Goal: Task Accomplishment & Management: Manage account settings

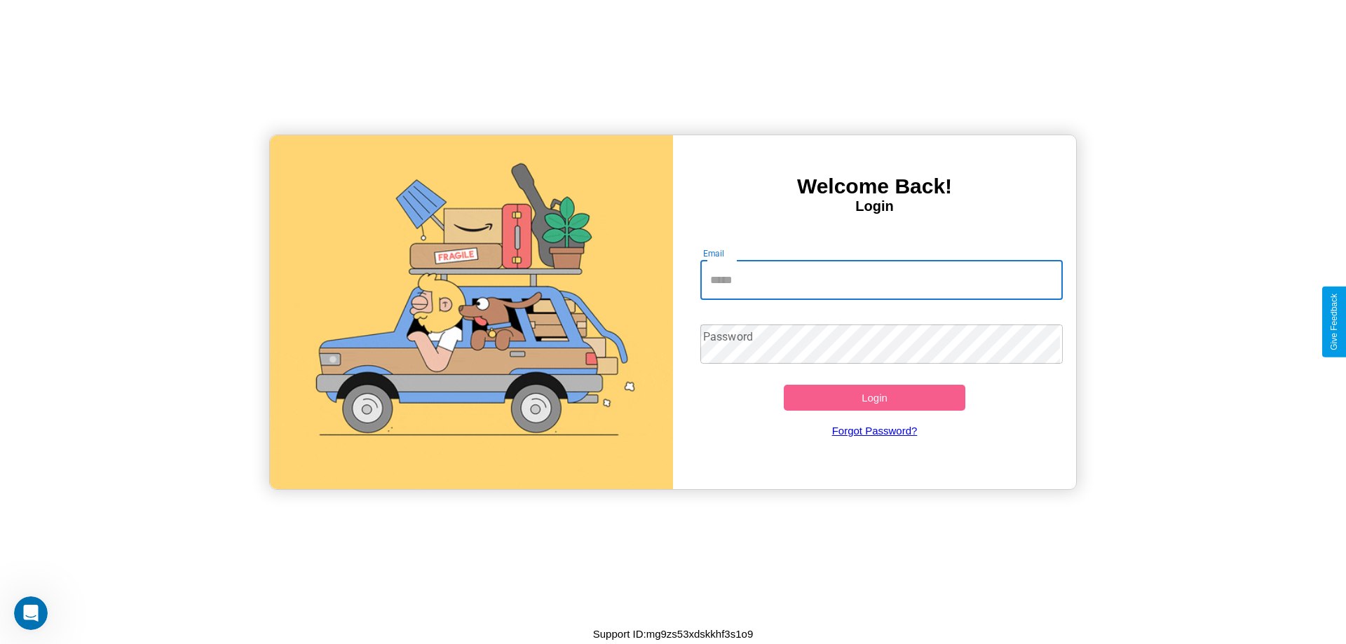
click at [874, 279] on input "Email" at bounding box center [881, 280] width 363 height 39
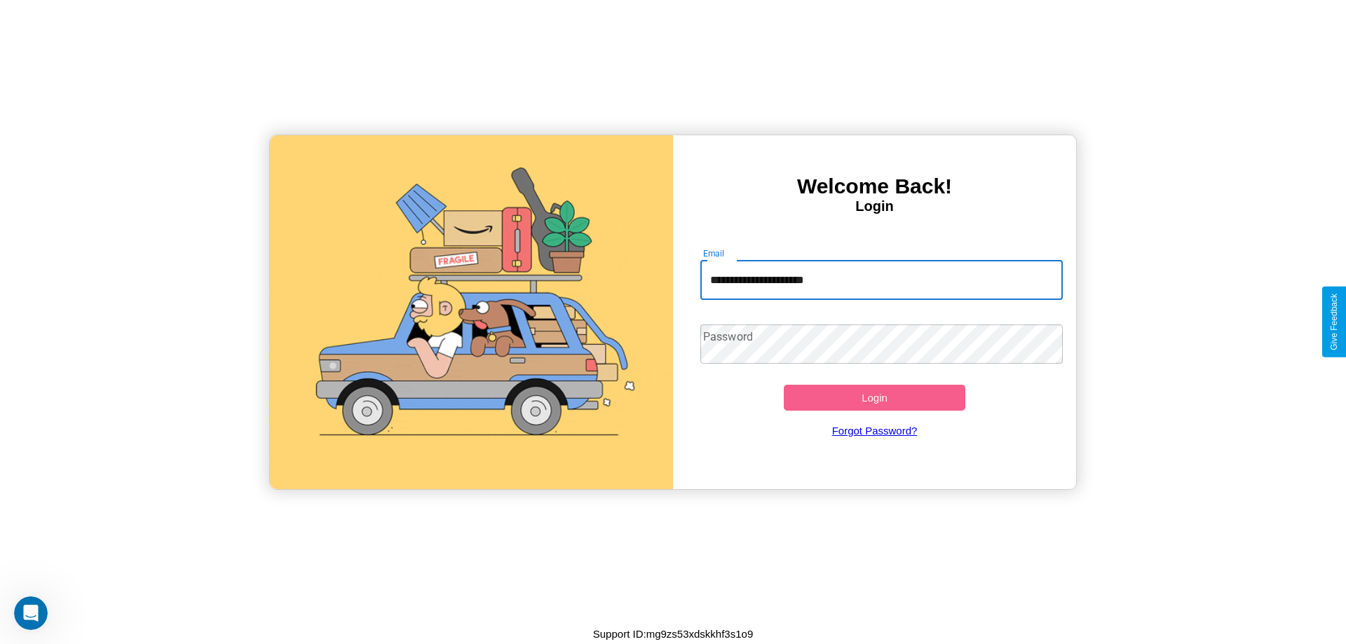
type input "**********"
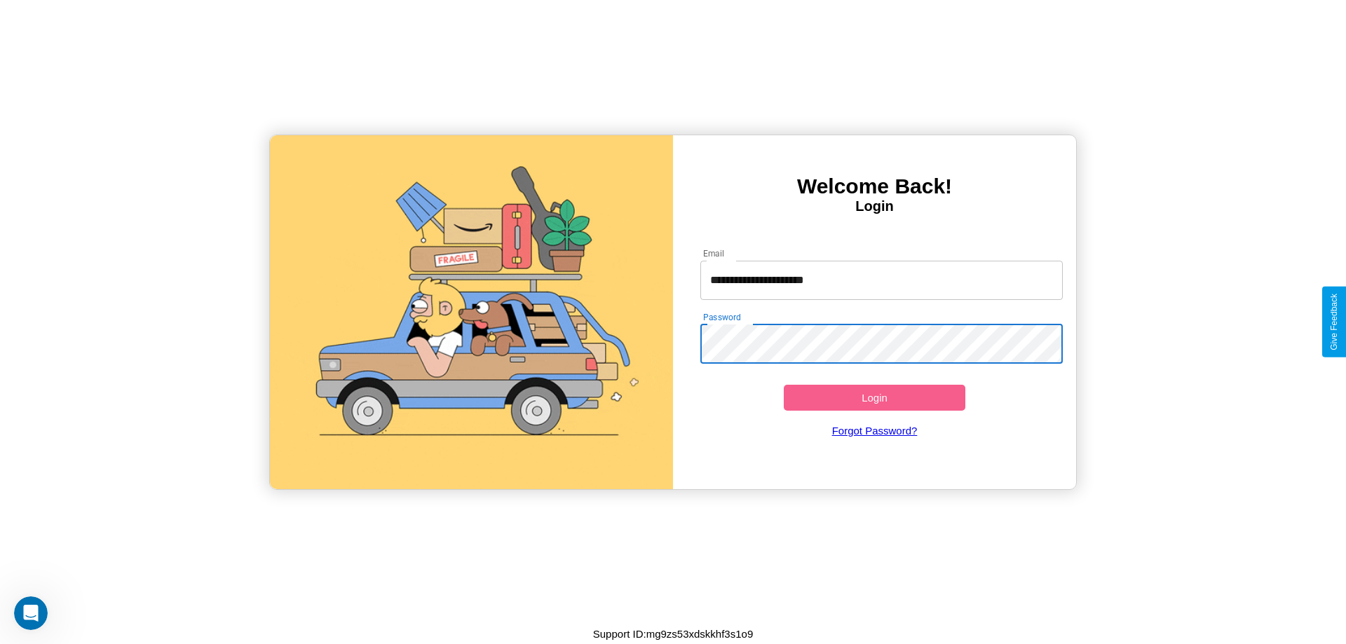
click at [874, 398] on button "Login" at bounding box center [875, 398] width 182 height 26
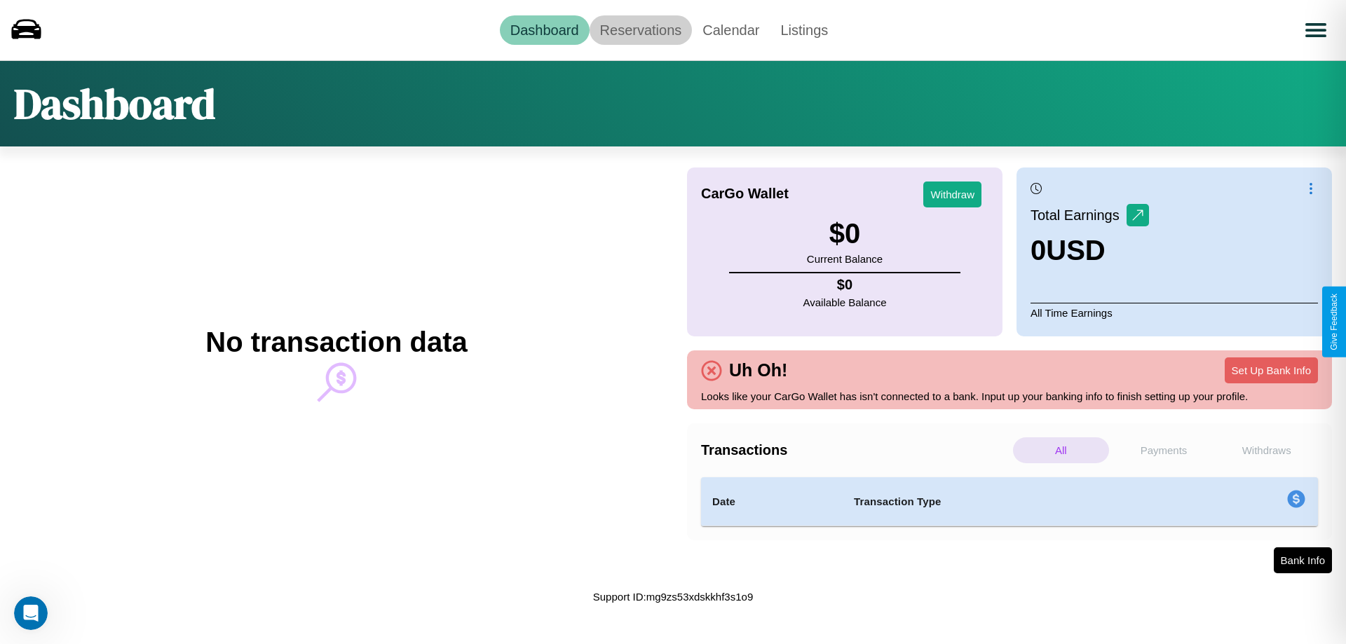
click at [640, 29] on link "Reservations" at bounding box center [641, 29] width 103 height 29
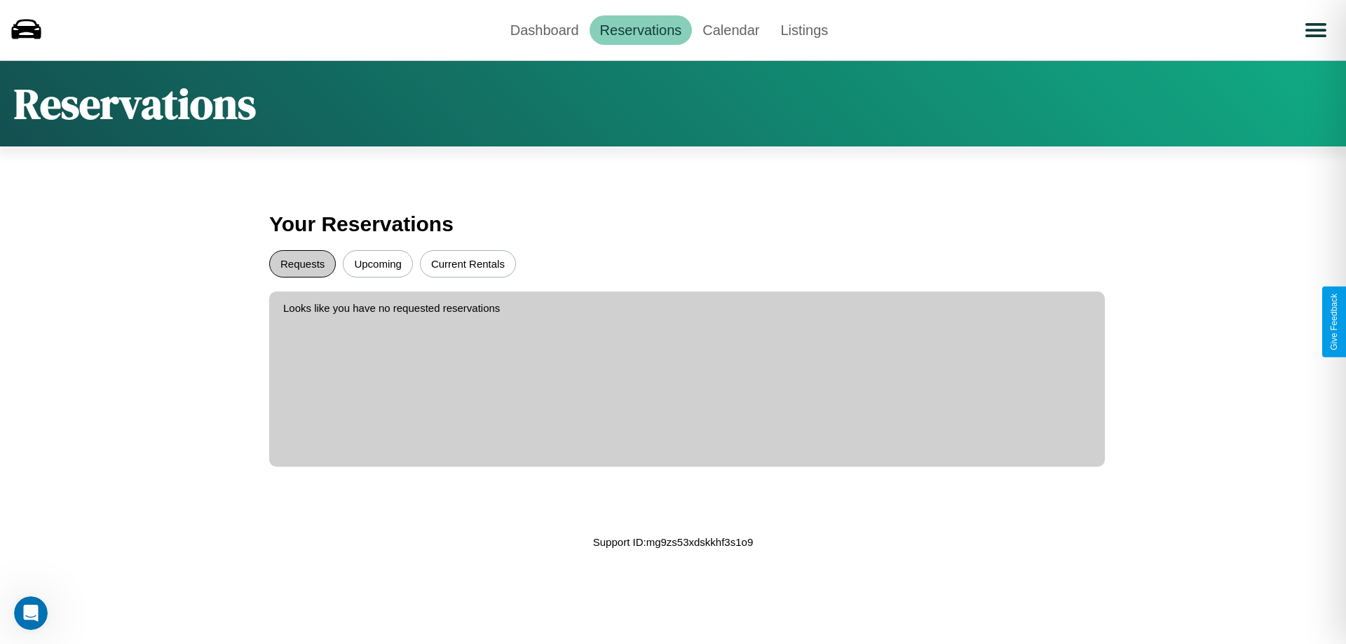
click at [302, 264] on button "Requests" at bounding box center [302, 263] width 67 height 27
click at [468, 264] on button "Current Rentals" at bounding box center [468, 263] width 96 height 27
click at [731, 29] on link "Calendar" at bounding box center [731, 29] width 78 height 29
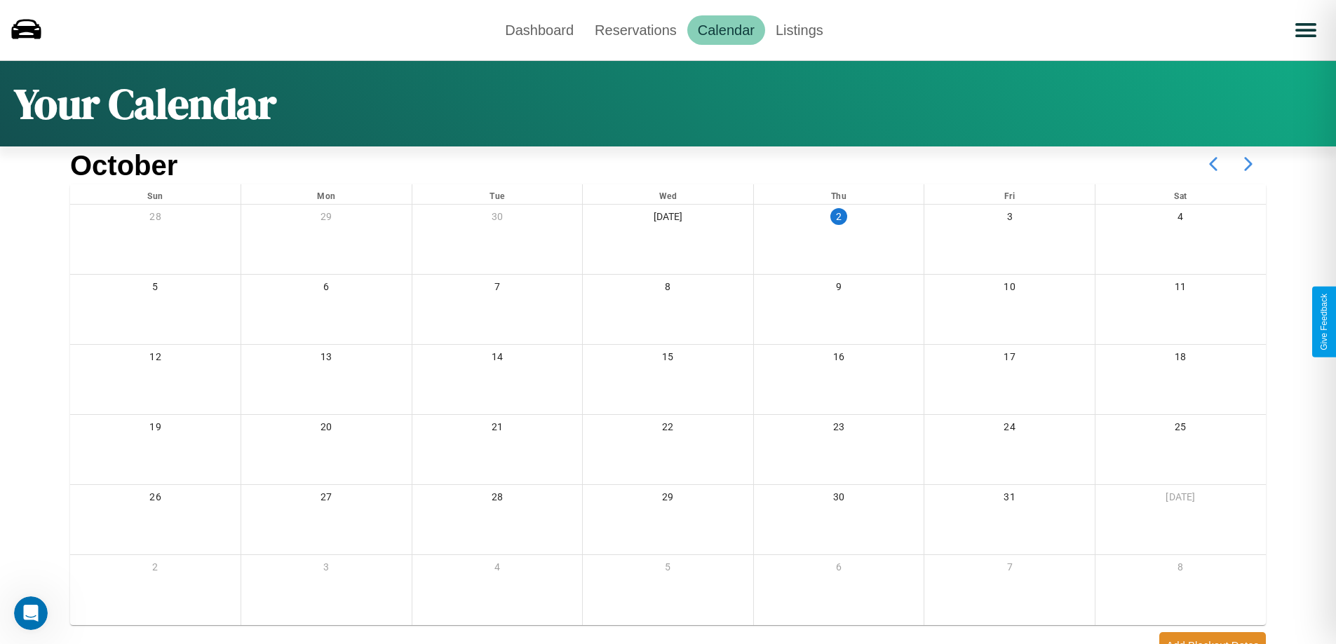
click at [1248, 164] on icon at bounding box center [1247, 164] width 35 height 35
